Goal: Information Seeking & Learning: Learn about a topic

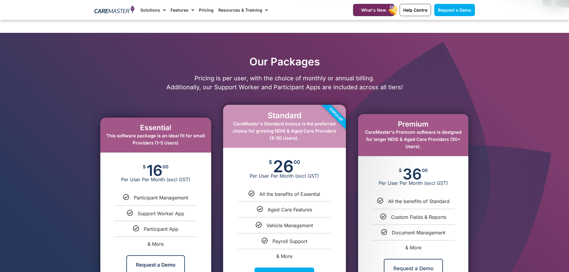
scroll to position [269, 0]
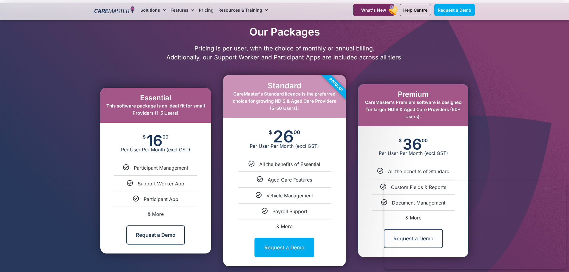
click at [499, 113] on div at bounding box center [284, 147] width 569 height 289
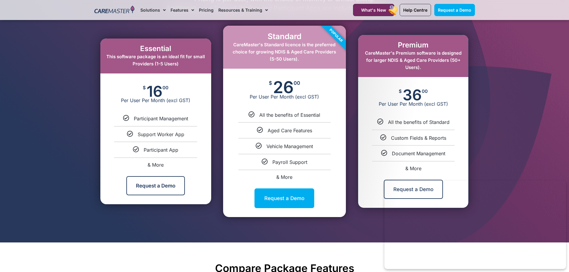
scroll to position [328, 0]
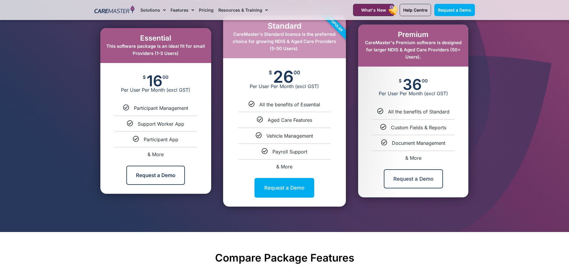
click at [417, 158] on span "& More" at bounding box center [413, 158] width 16 height 6
select select "***"
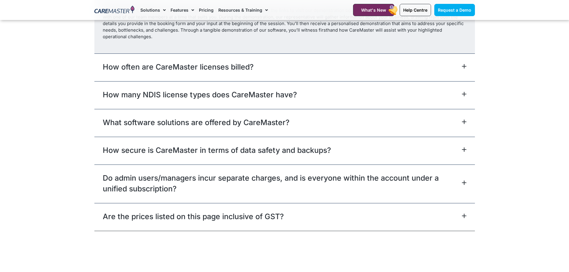
scroll to position [2691, 0]
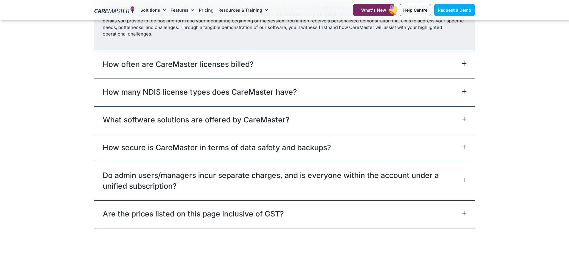
click at [458, 182] on link "Do admin users/managers incur separate charges, and is everyone within the acco…" at bounding box center [281, 181] width 357 height 22
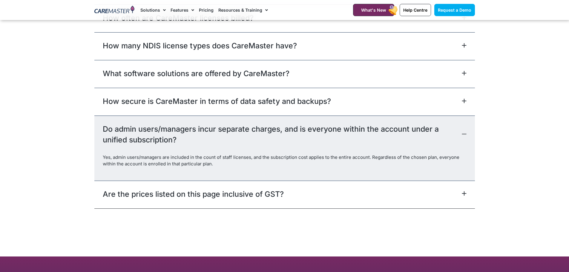
click at [466, 194] on div "Are the prices listed on this page inclusive of GST?" at bounding box center [284, 195] width 380 height 28
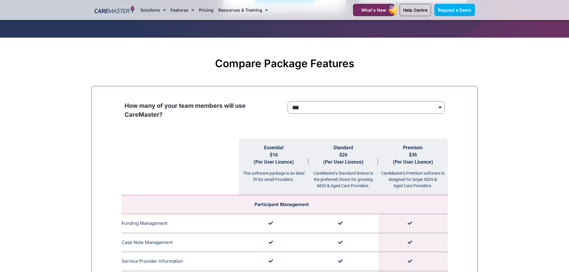
scroll to position [511, 0]
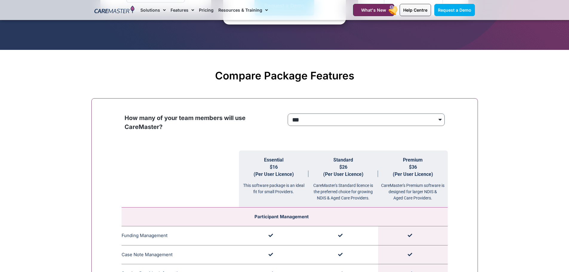
click at [390, 118] on select "**********" at bounding box center [366, 119] width 157 height 13
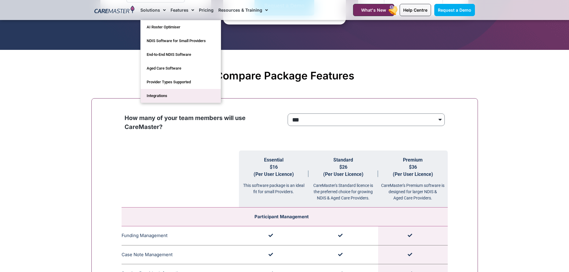
click at [161, 96] on link "Integrations" at bounding box center [181, 96] width 80 height 14
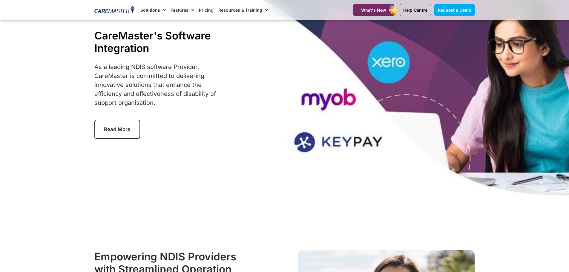
scroll to position [40, 0]
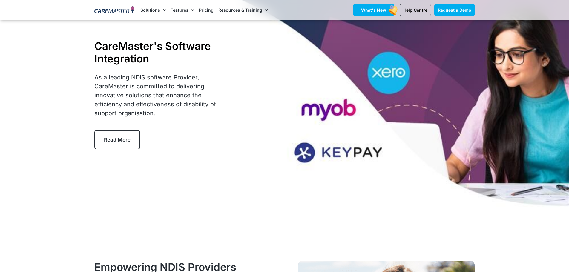
click at [375, 9] on span "What's New" at bounding box center [373, 9] width 25 height 5
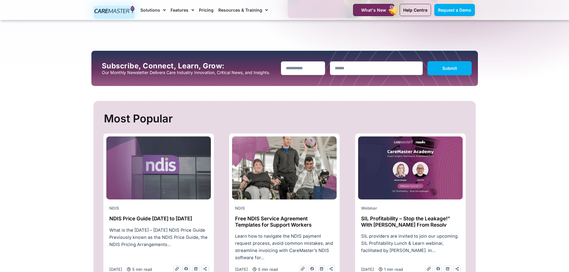
scroll to position [209, 0]
